Goal: Entertainment & Leisure: Consume media (video, audio)

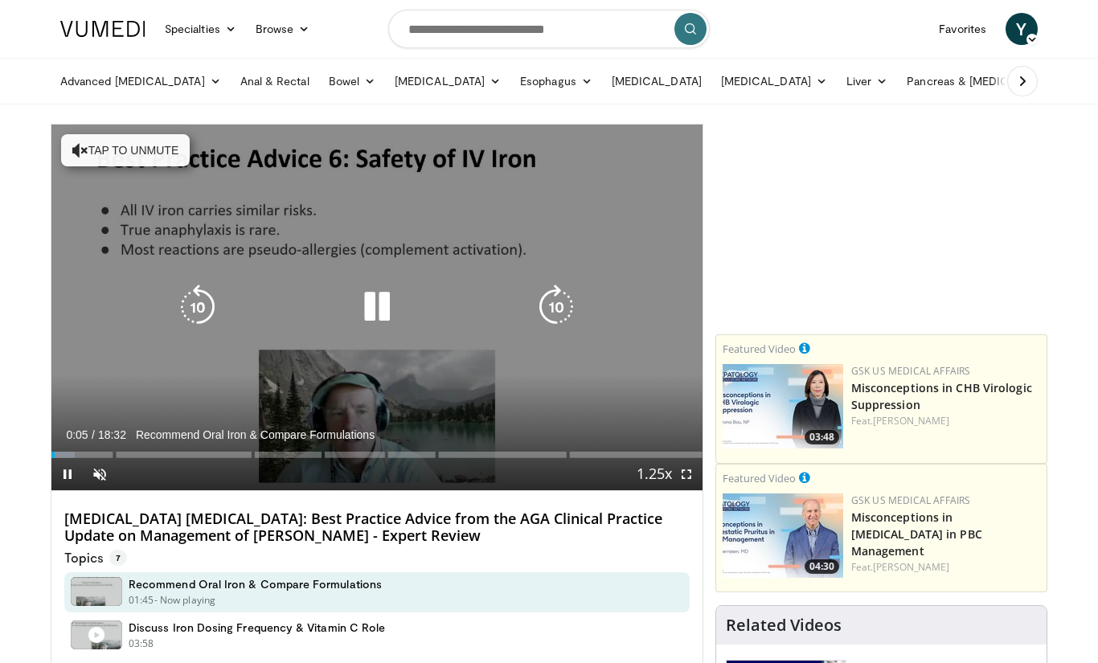
click at [372, 302] on icon "Video Player" at bounding box center [377, 307] width 45 height 45
